Goal: Task Accomplishment & Management: Use online tool/utility

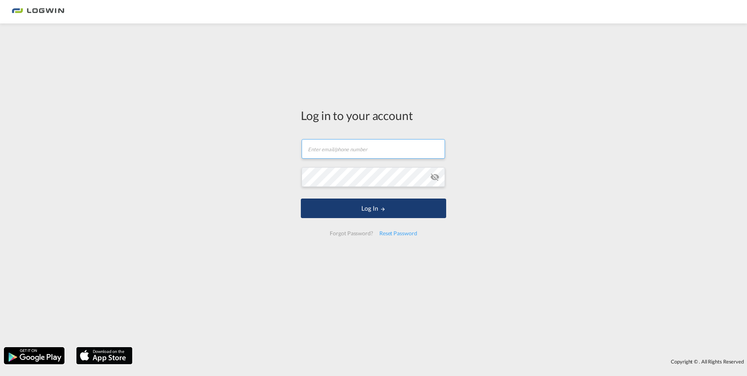
type input "[EMAIL_ADDRESS][PERSON_NAME][DOMAIN_NAME]"
click at [349, 167] on button "Log In" at bounding box center [373, 209] width 145 height 20
